Goal: Transaction & Acquisition: Purchase product/service

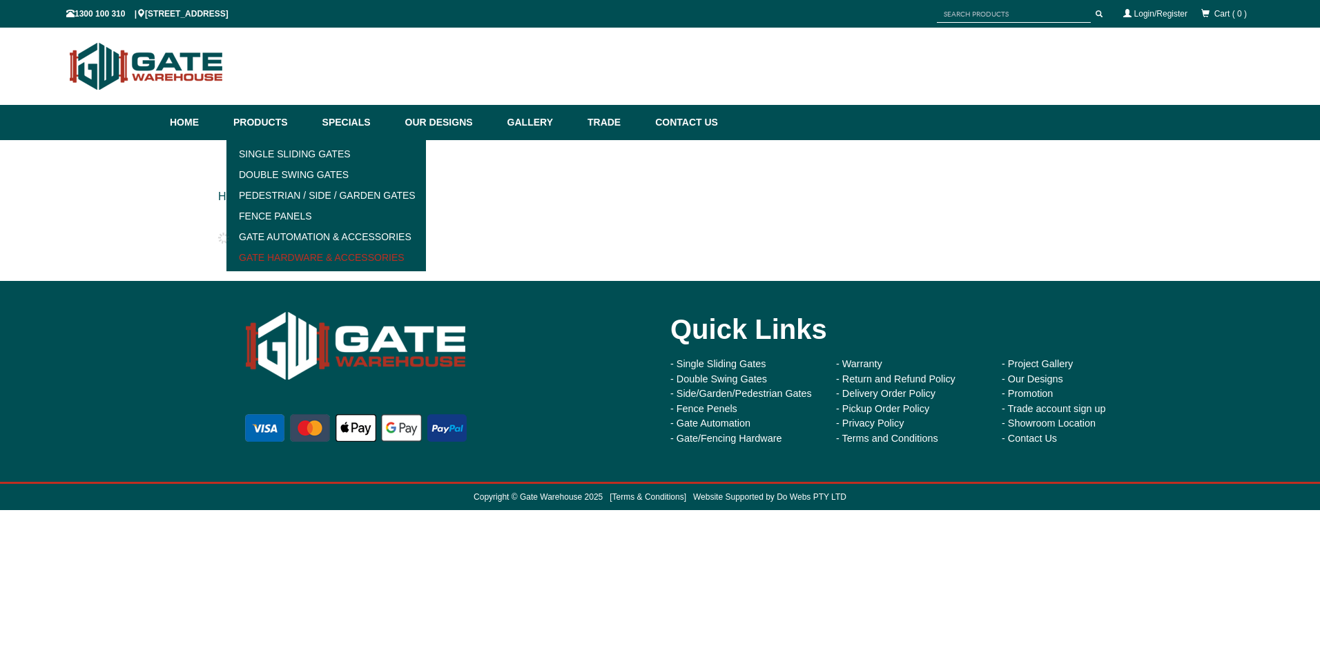
click at [301, 253] on link "Gate Hardware & Accessories" at bounding box center [326, 257] width 191 height 21
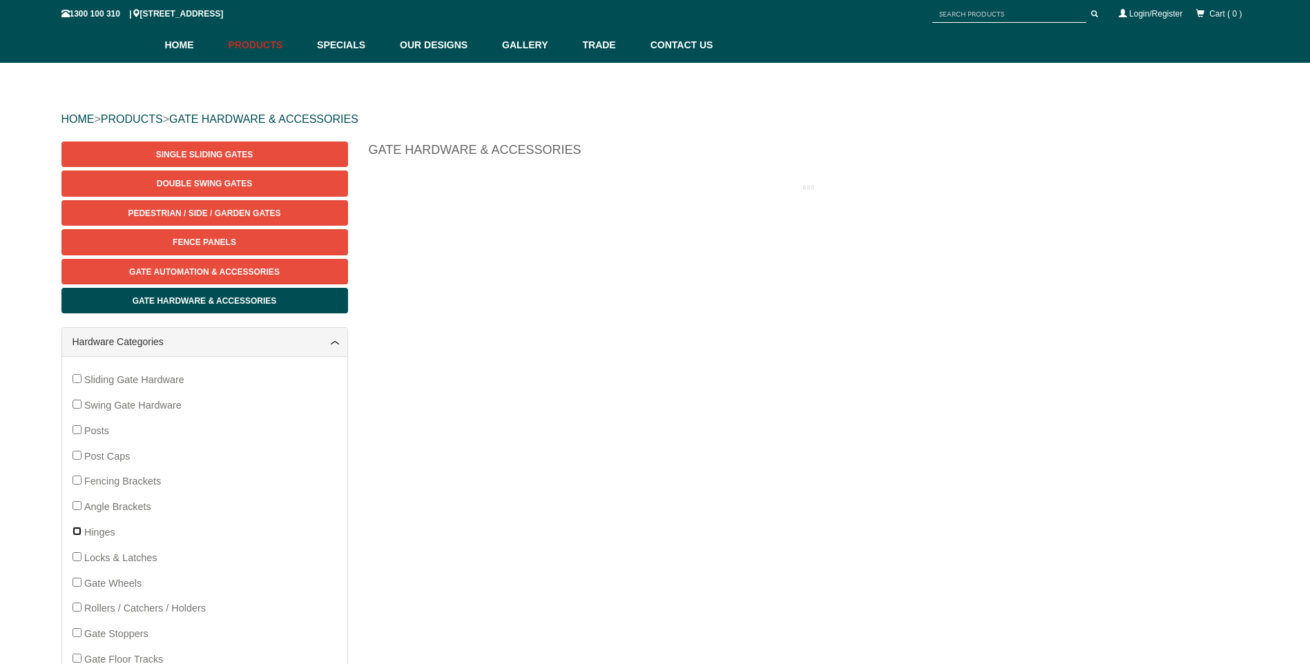
scroll to position [69, 0]
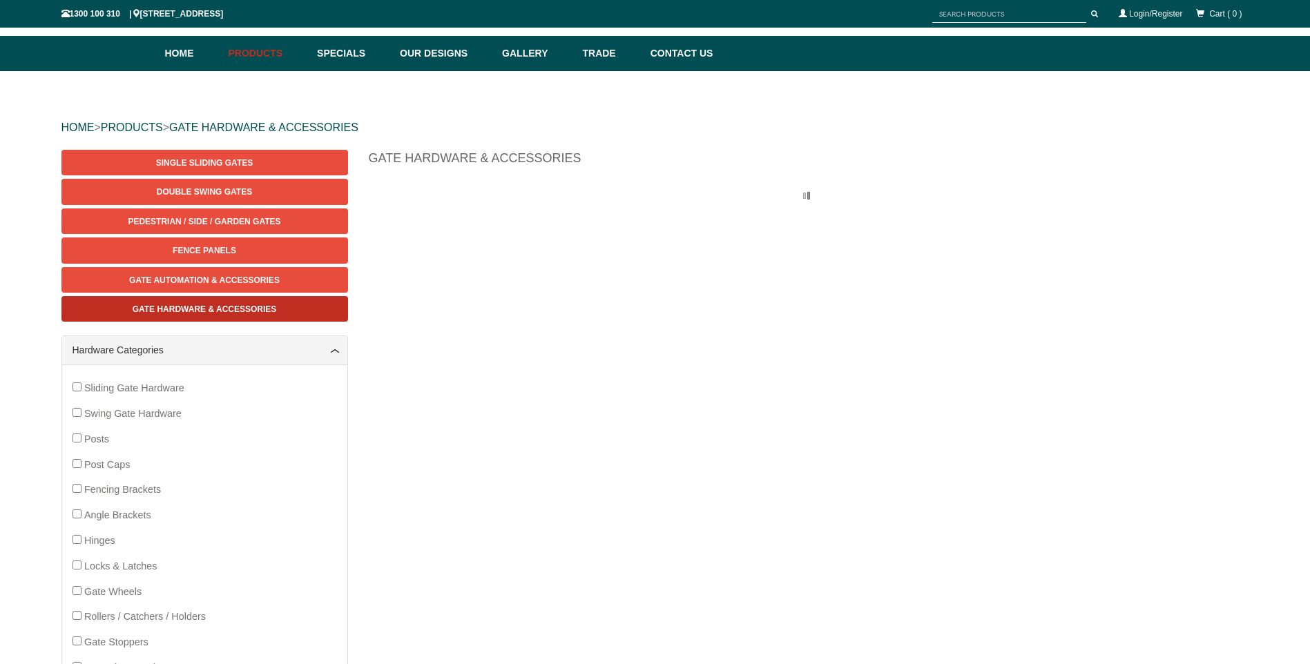
click at [201, 305] on span "Gate Hardware & Accessories" at bounding box center [205, 310] width 144 height 10
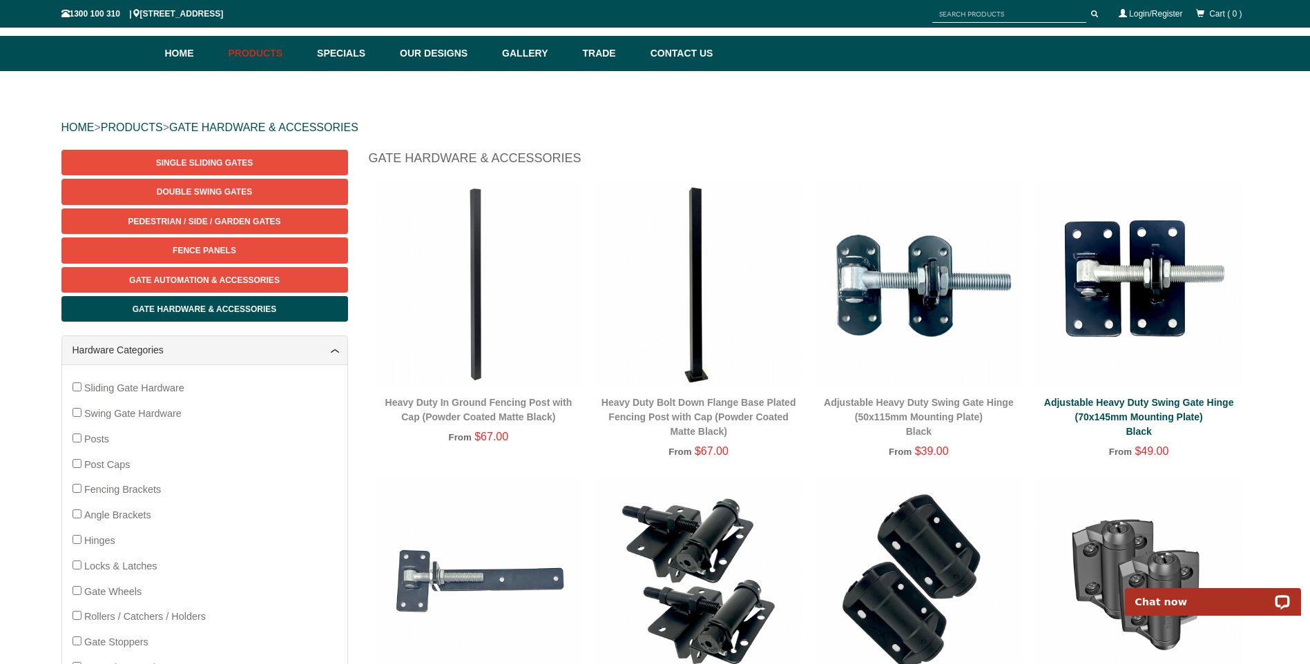
click at [1144, 416] on link "Adjustable Heavy Duty Swing Gate Hinge (70x145mm Mounting Plate) Black" at bounding box center [1139, 417] width 190 height 40
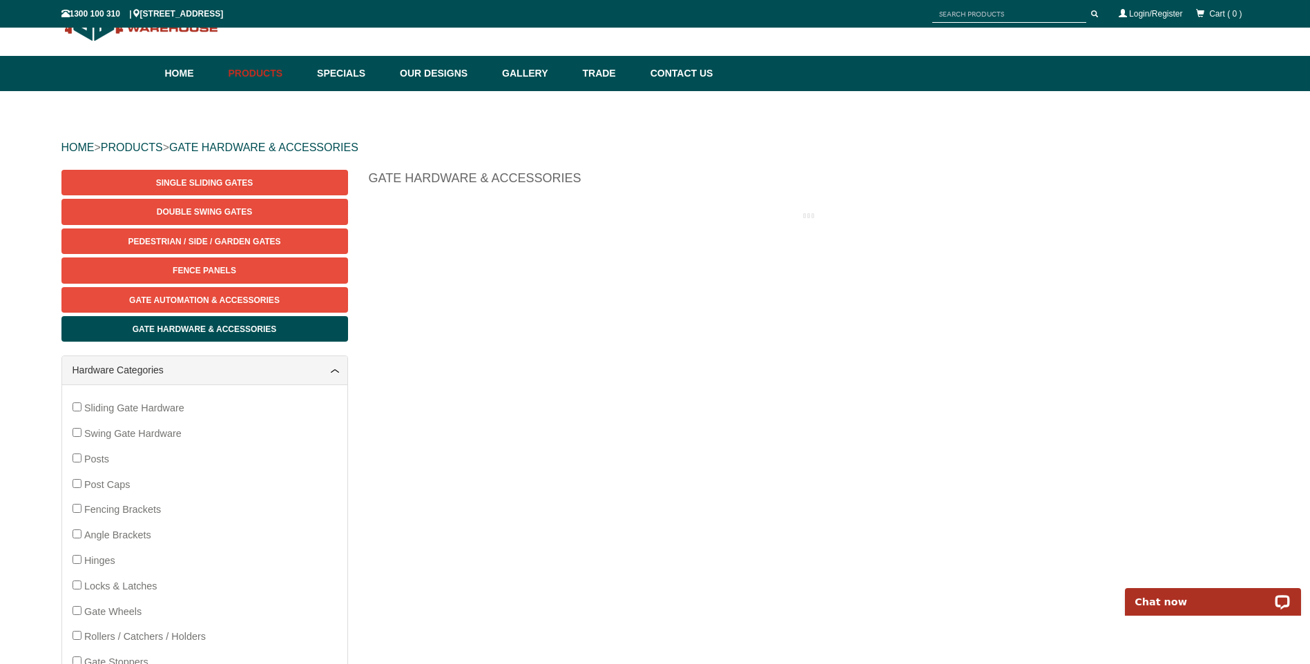
scroll to position [35, 0]
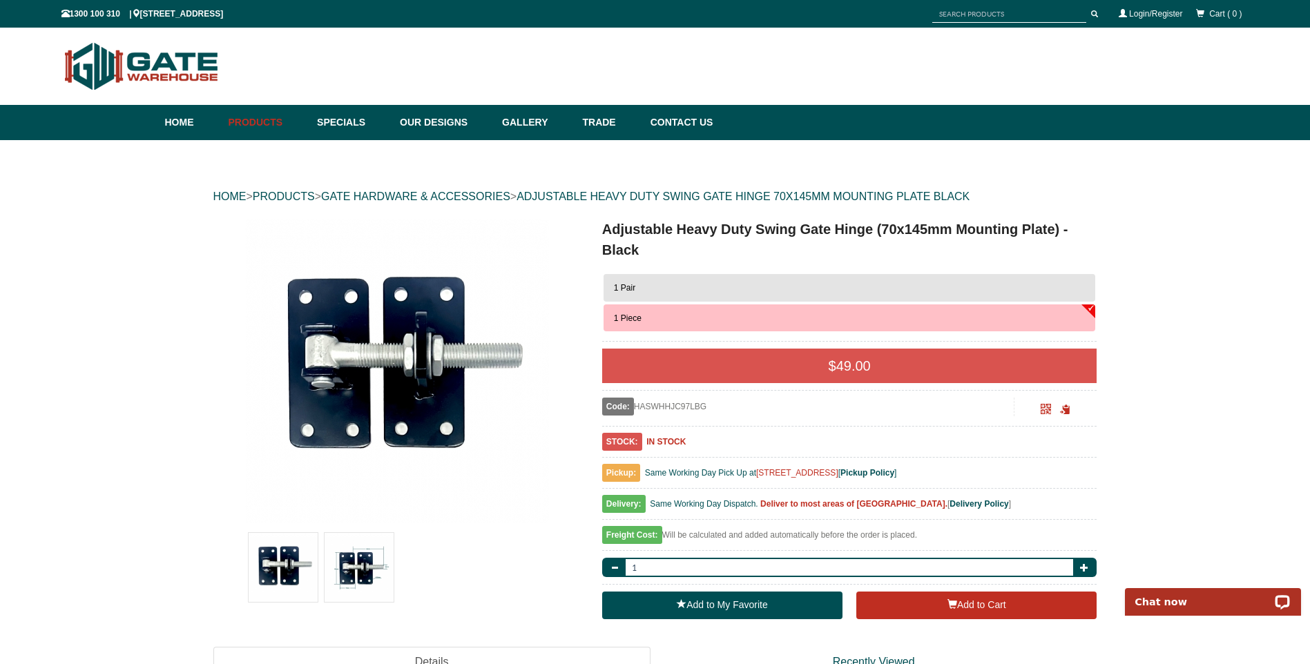
click at [646, 284] on button "1 Pair" at bounding box center [850, 288] width 492 height 28
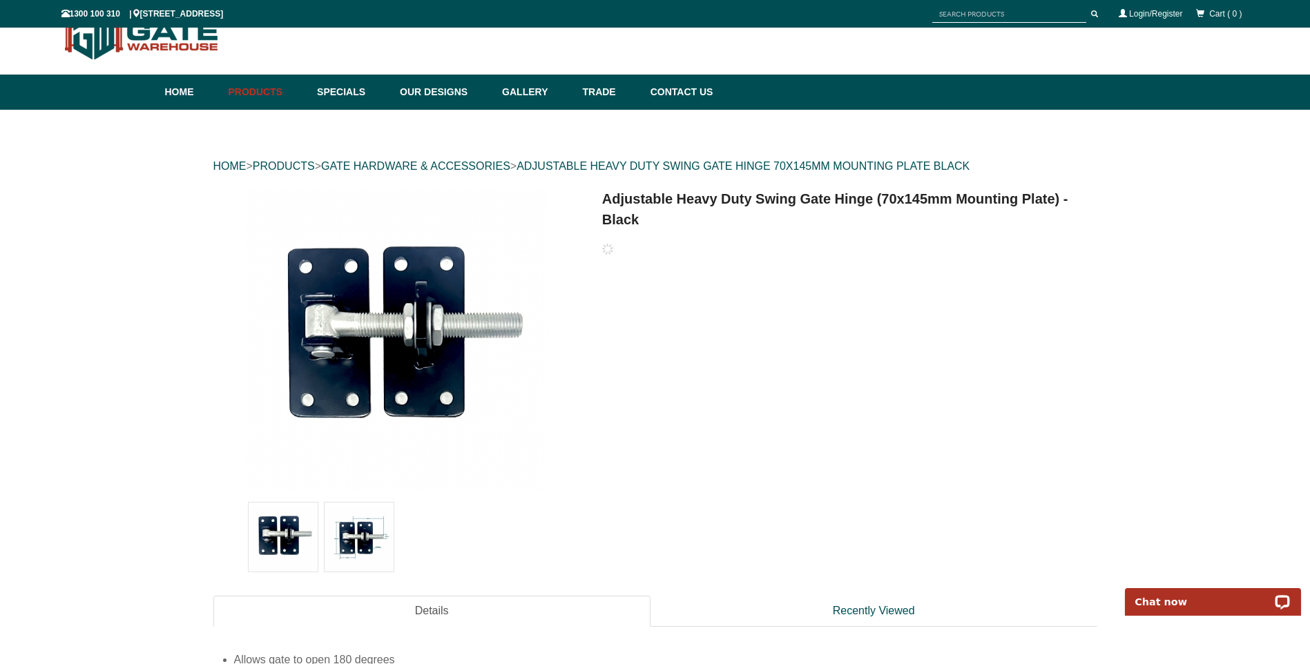
scroll to position [35, 0]
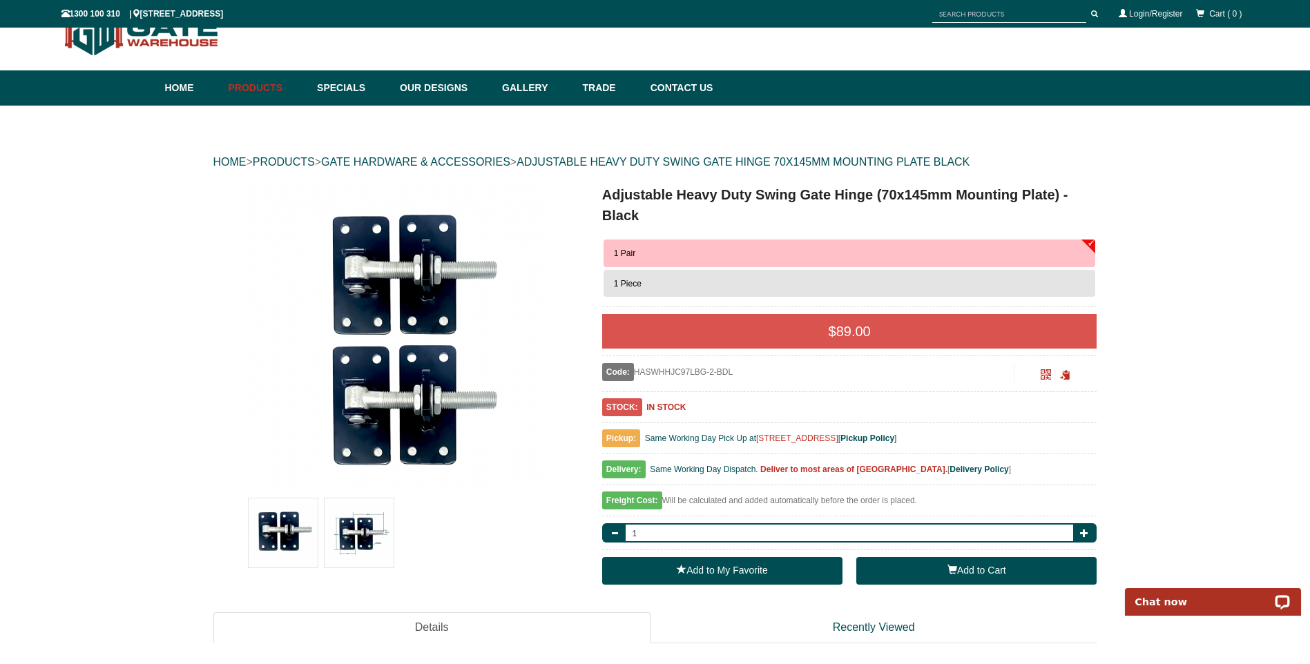
click at [958, 563] on button "Add to Cart" at bounding box center [976, 571] width 240 height 28
click at [978, 572] on button "Add to Cart" at bounding box center [976, 571] width 240 height 28
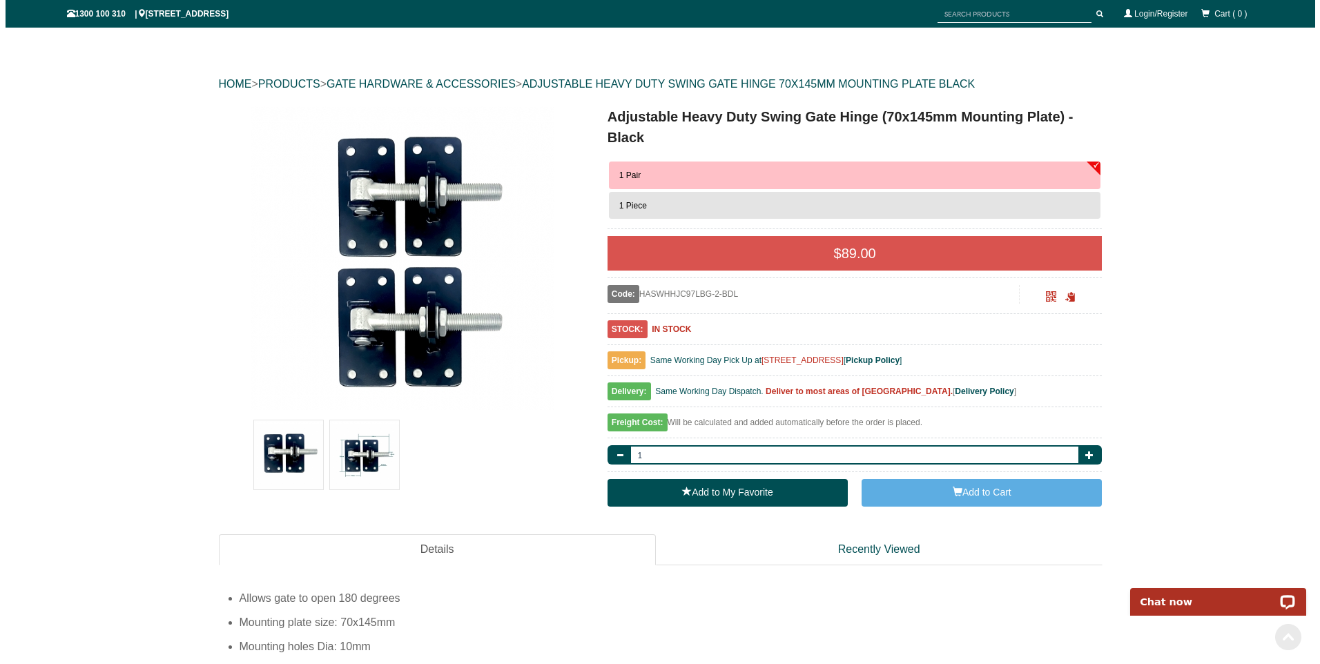
scroll to position [104, 0]
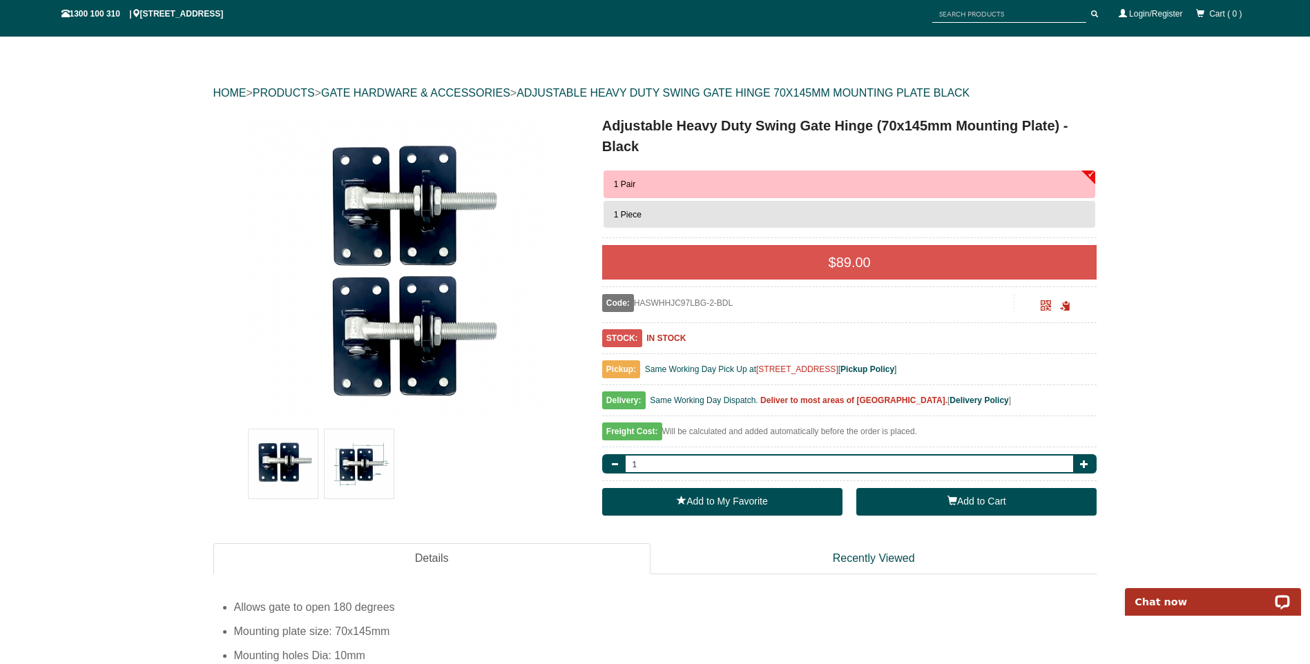
click at [983, 504] on button "Add to Cart" at bounding box center [976, 502] width 240 height 28
click at [981, 504] on button "Add to Cart" at bounding box center [976, 502] width 240 height 28
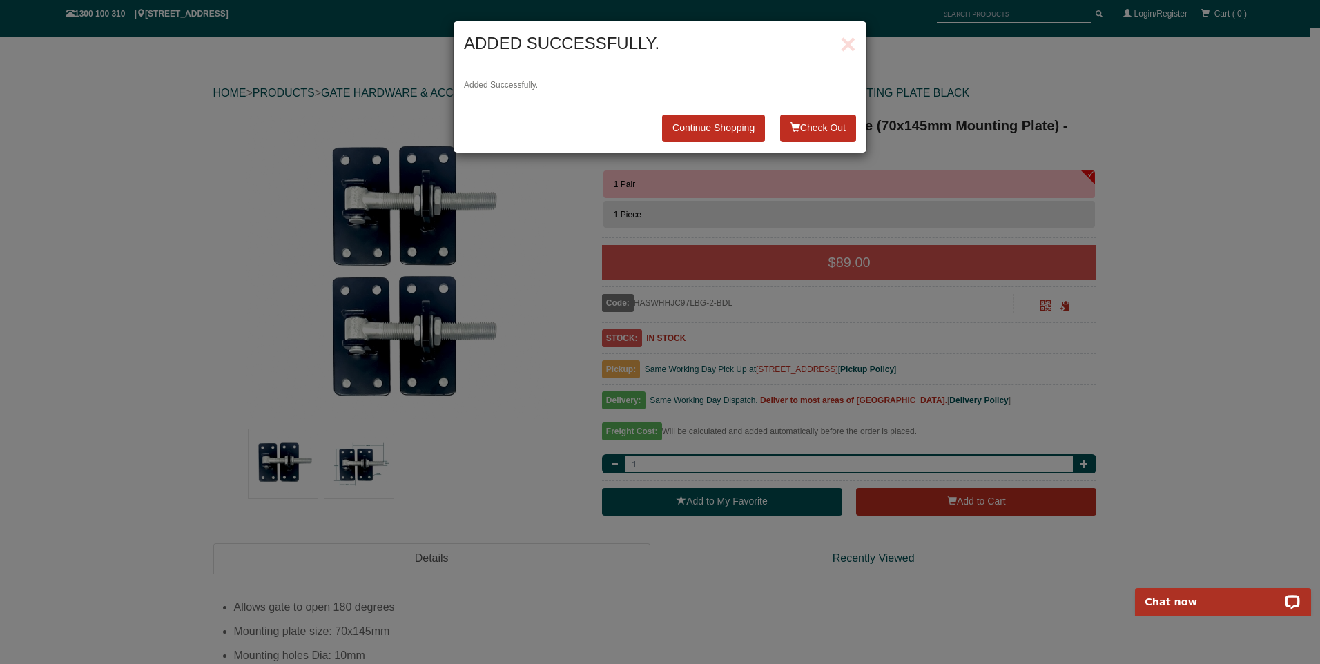
click at [831, 128] on button "Check Out" at bounding box center [818, 129] width 76 height 28
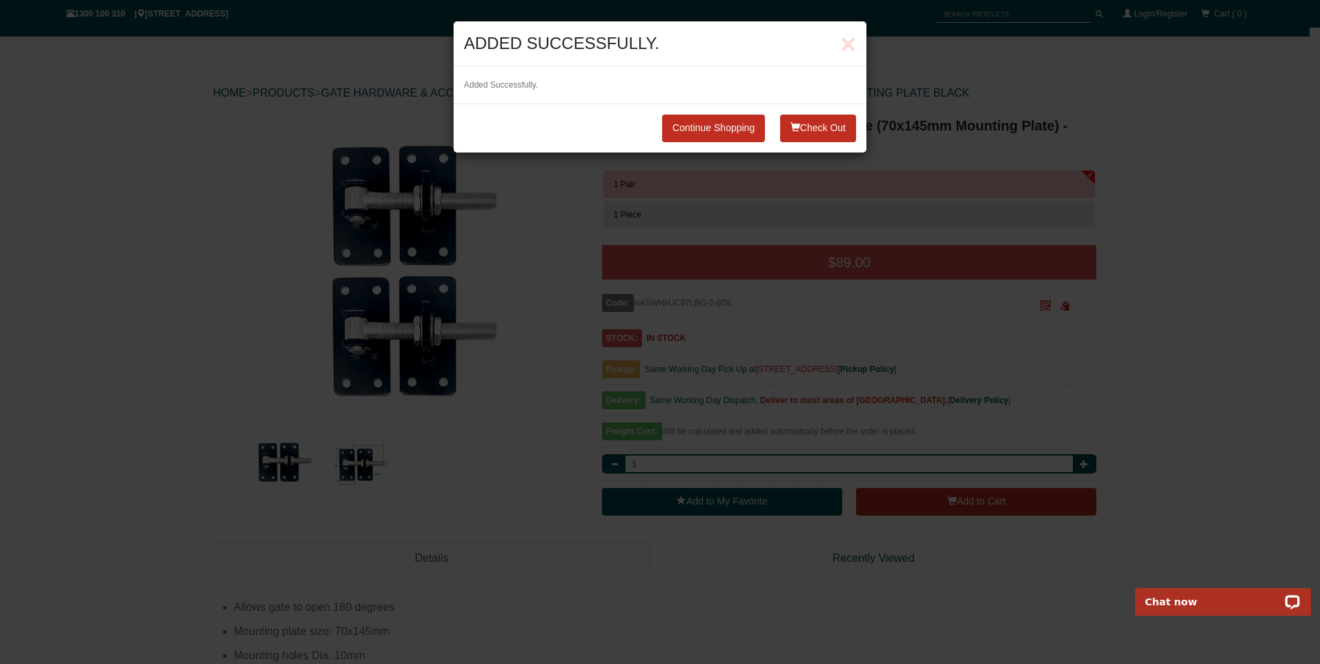
click at [826, 129] on button "Check Out" at bounding box center [818, 129] width 76 height 28
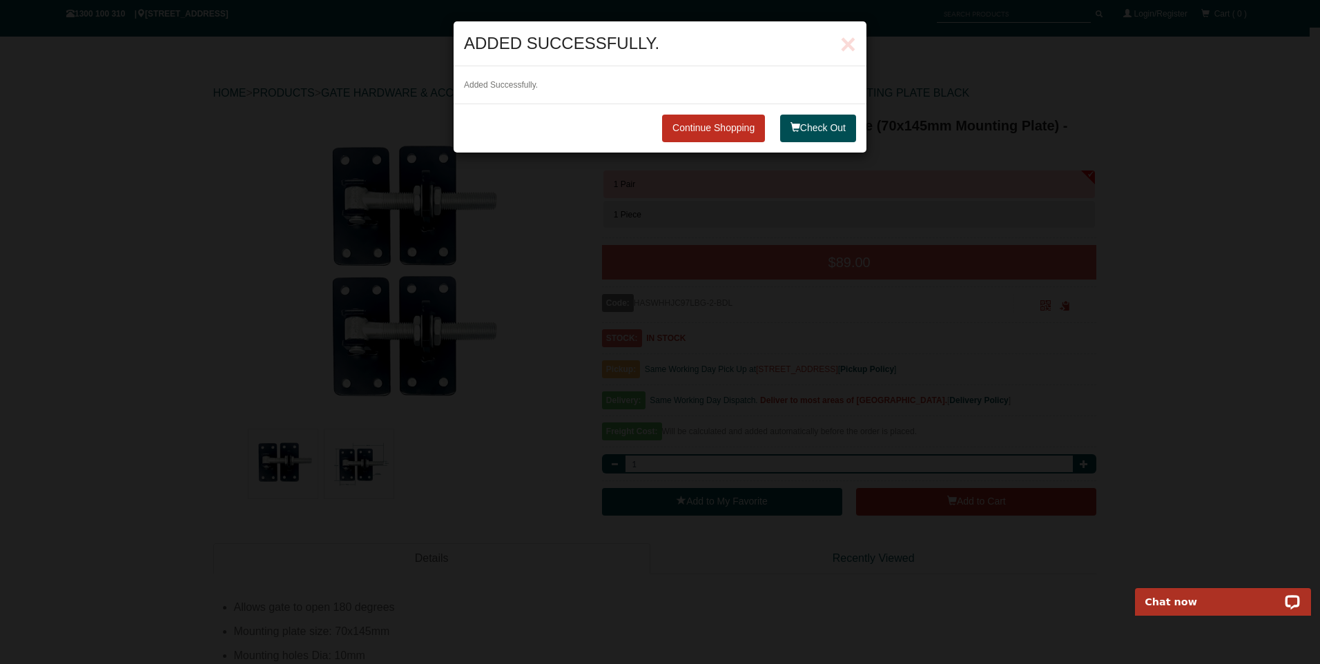
click at [826, 129] on button "Check Out" at bounding box center [818, 129] width 76 height 28
